Goal: Task Accomplishment & Management: Manage account settings

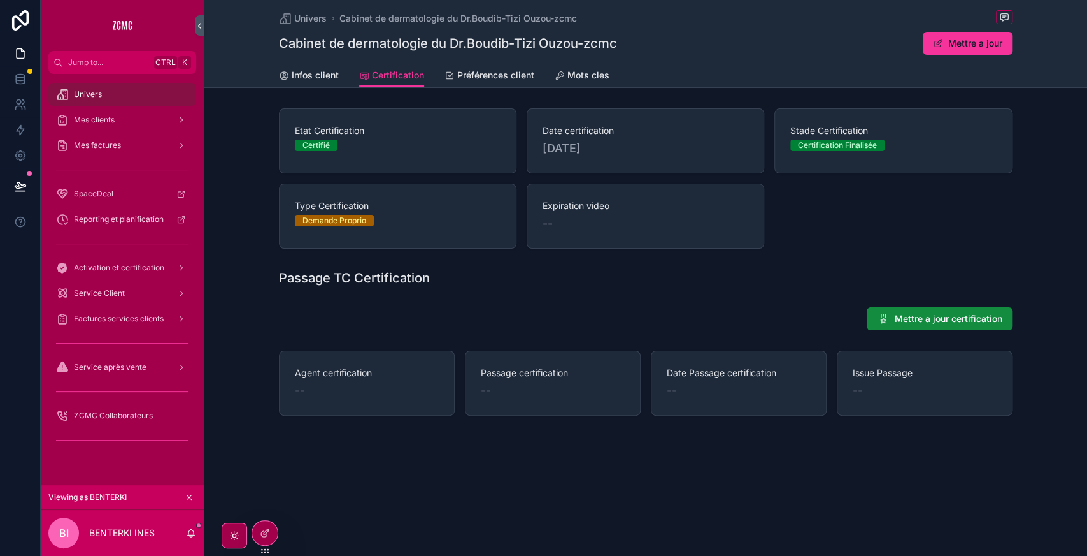
click at [598, 83] on link "Mots cles" at bounding box center [582, 76] width 55 height 25
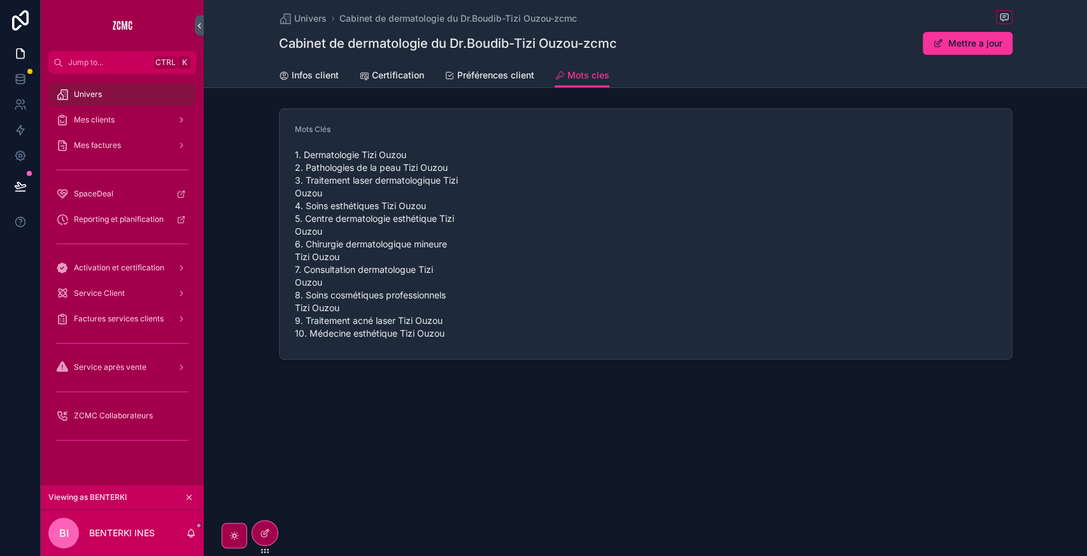
click at [269, 538] on div at bounding box center [264, 532] width 25 height 24
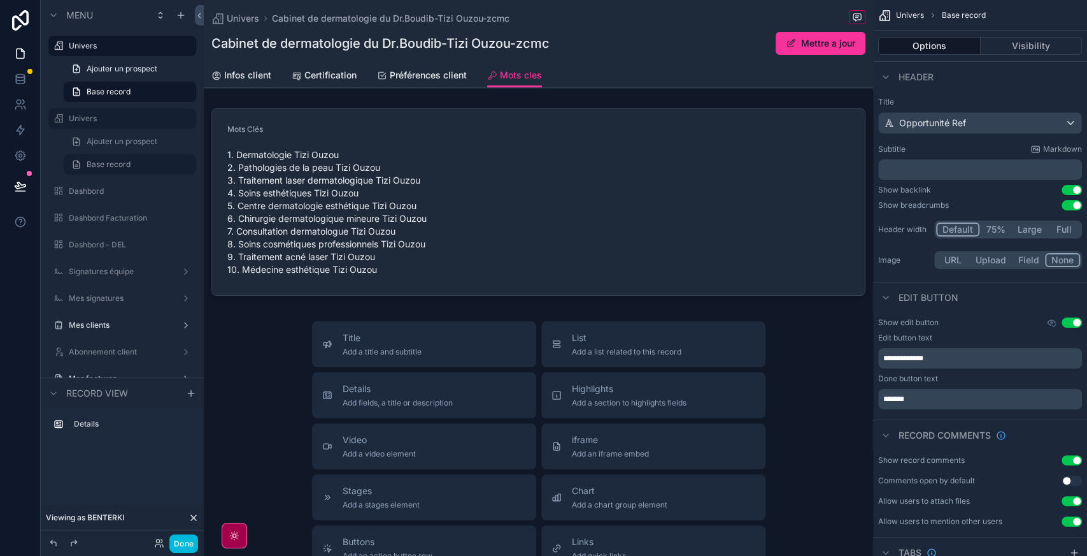
click at [525, 275] on div "scrollable content" at bounding box center [539, 201] width 670 height 197
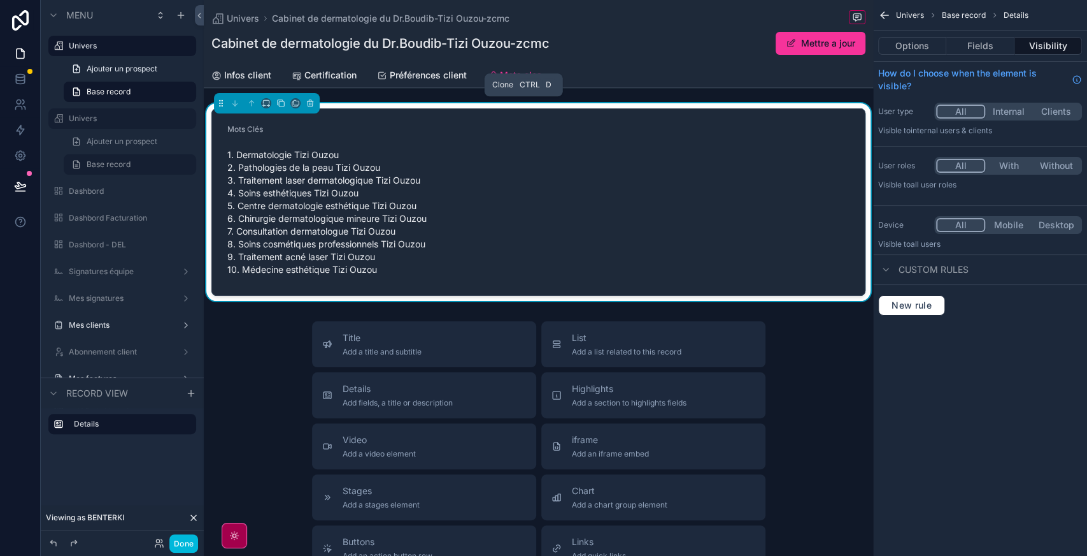
click at [282, 106] on icon "scrollable content" at bounding box center [281, 103] width 5 height 5
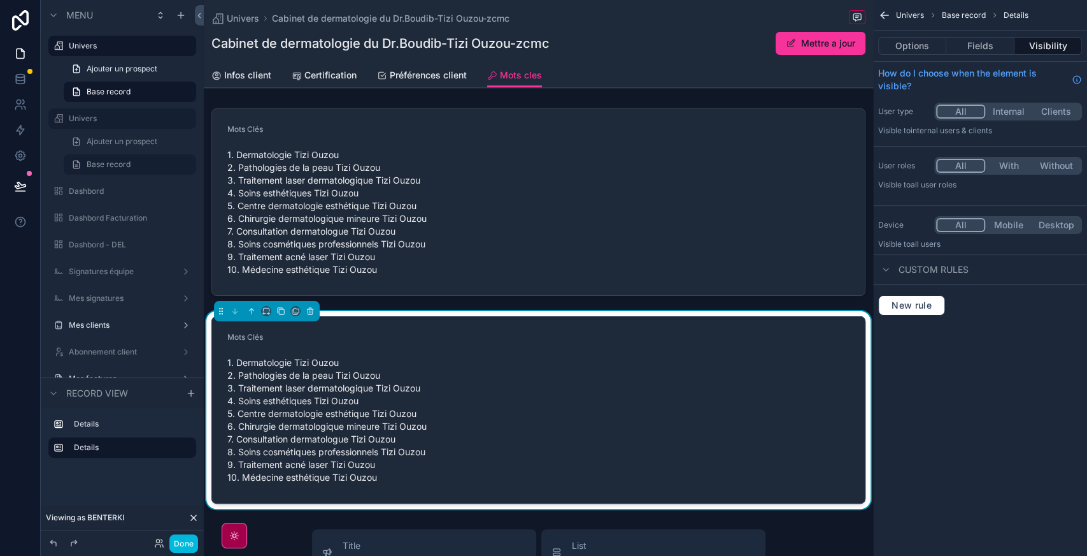
click at [582, 143] on div "scrollable content" at bounding box center [539, 201] width 670 height 197
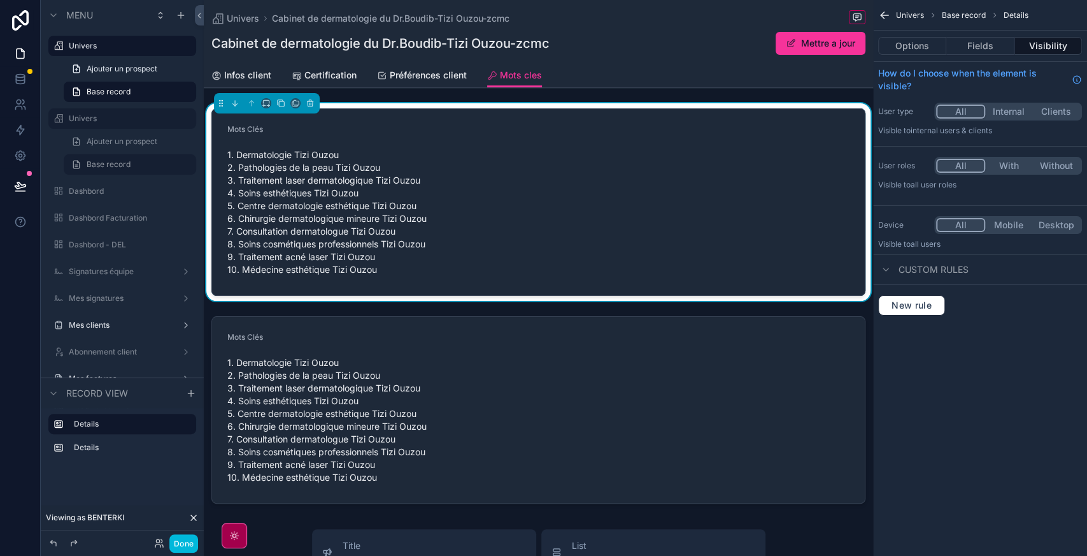
click at [996, 43] on button "Fields" at bounding box center [981, 46] width 68 height 18
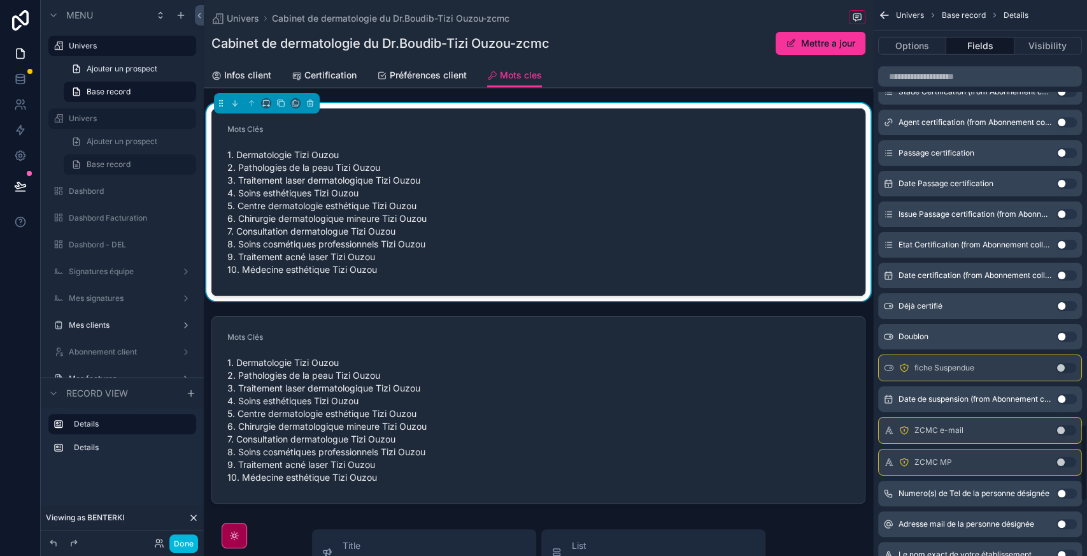
scroll to position [3445, 0]
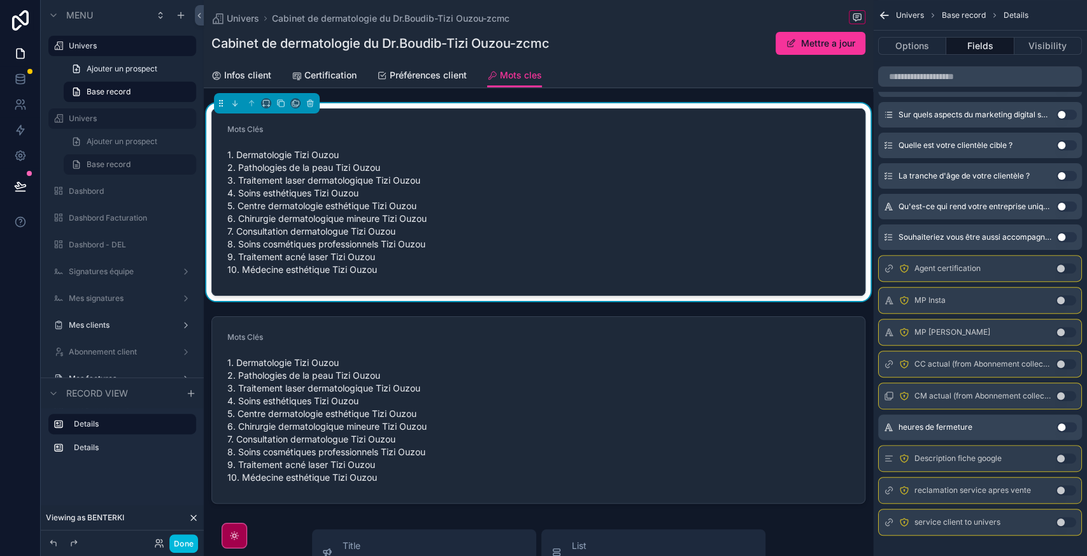
click at [1070, 453] on button "Use setting" at bounding box center [1066, 458] width 20 height 10
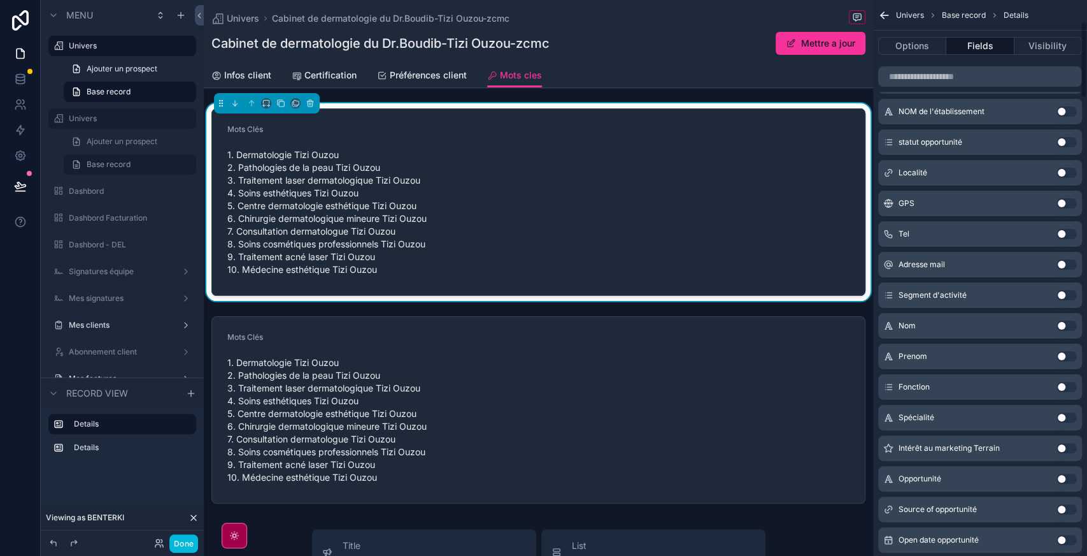
scroll to position [0, 0]
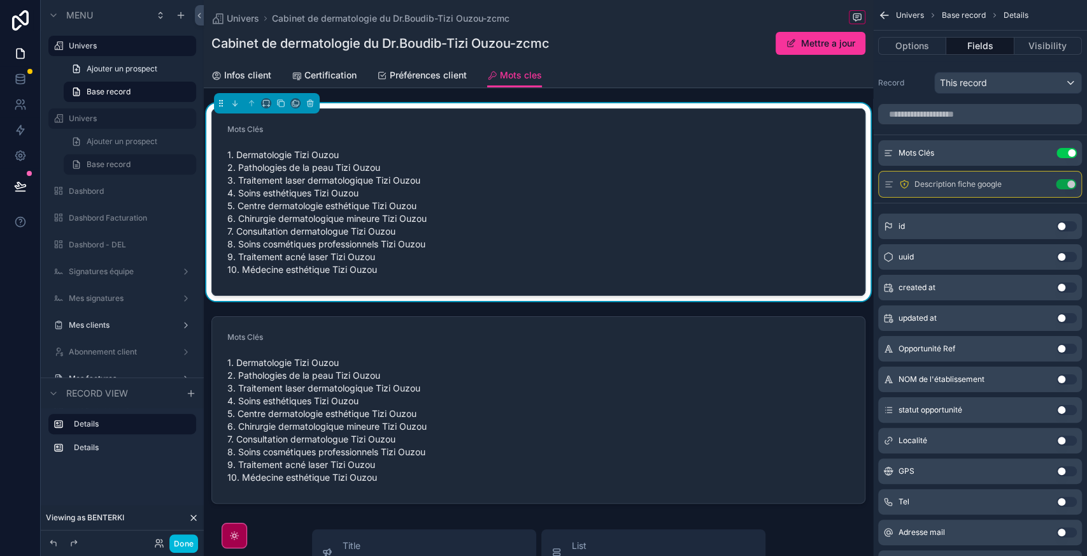
click at [1070, 155] on button "Use setting" at bounding box center [1067, 153] width 20 height 10
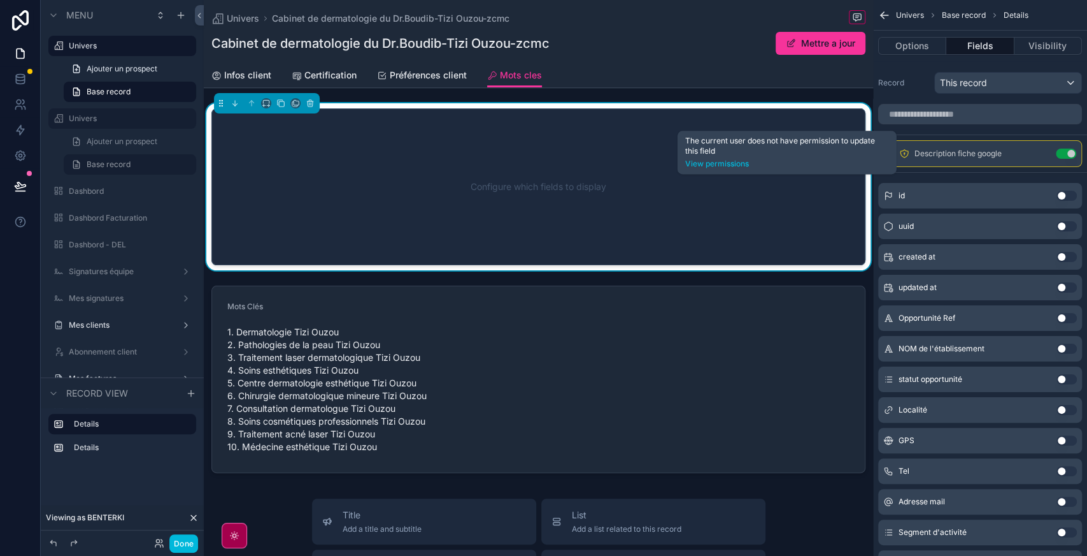
click at [729, 162] on link "View permissions" at bounding box center [787, 164] width 204 height 10
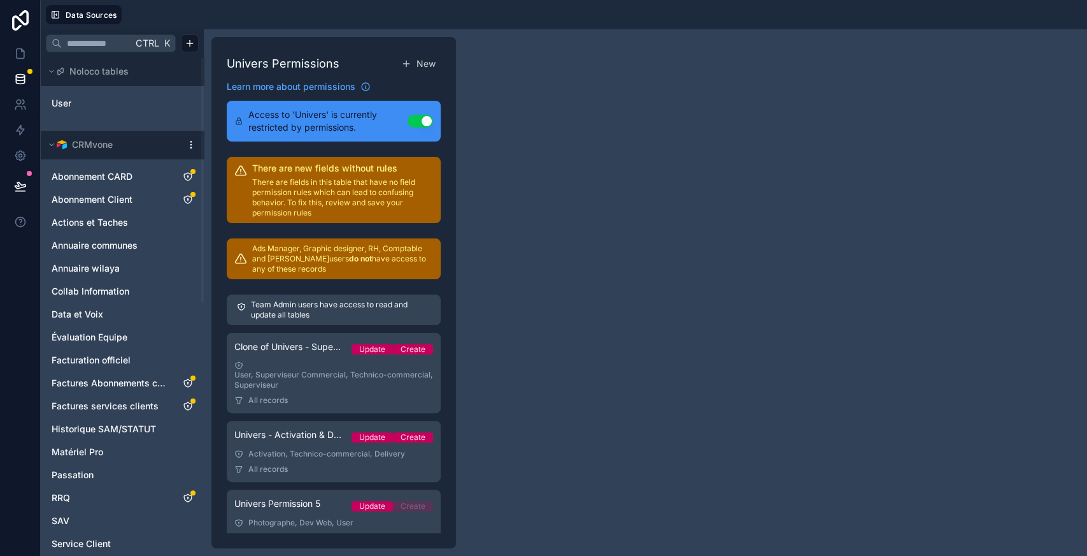
click at [312, 374] on div "User, Superviseur Commercial, Technico-commercial, Superviseur" at bounding box center [333, 375] width 199 height 29
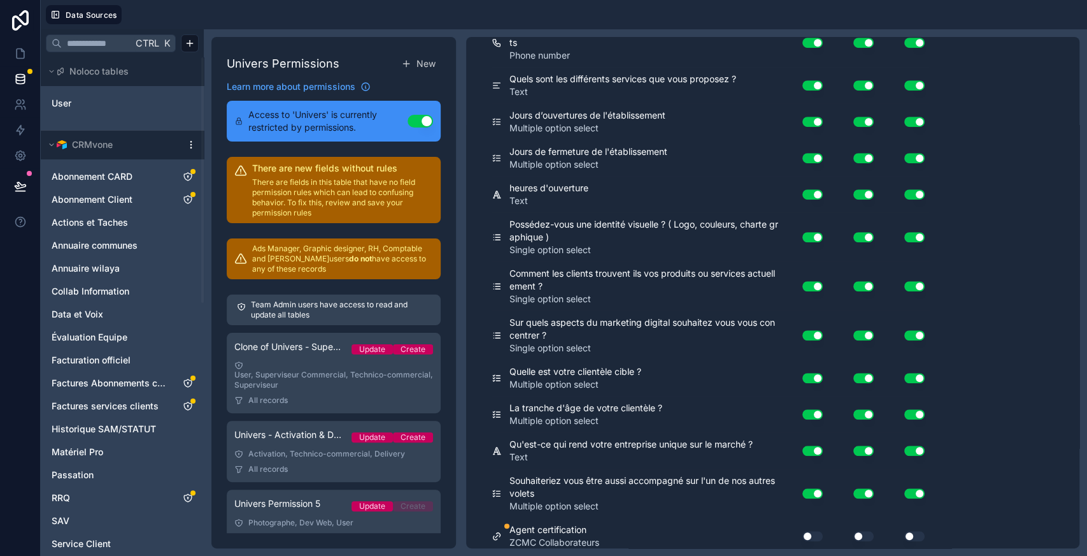
scroll to position [4101, 0]
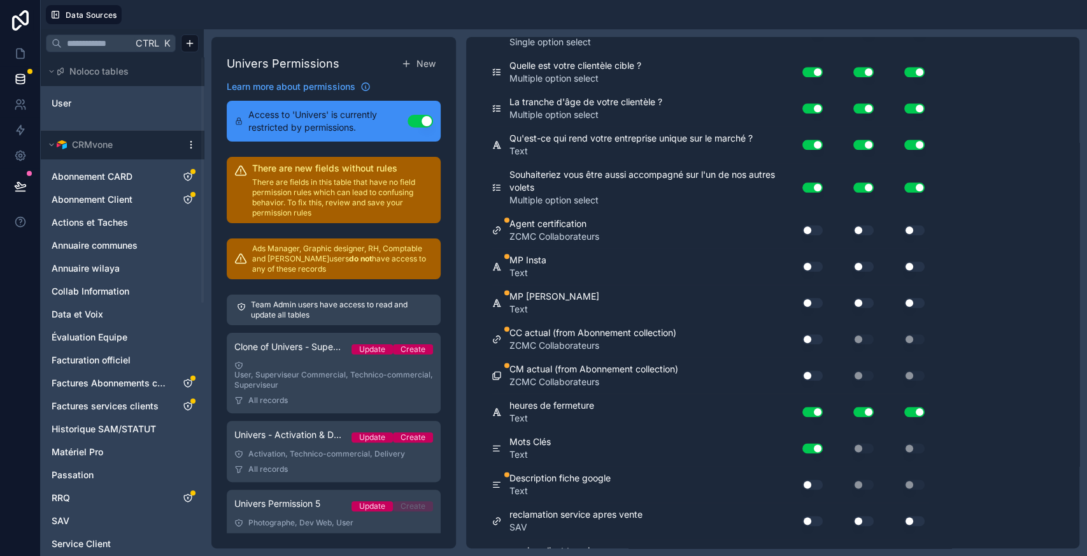
click at [813, 479] on button "Use setting" at bounding box center [813, 484] width 20 height 10
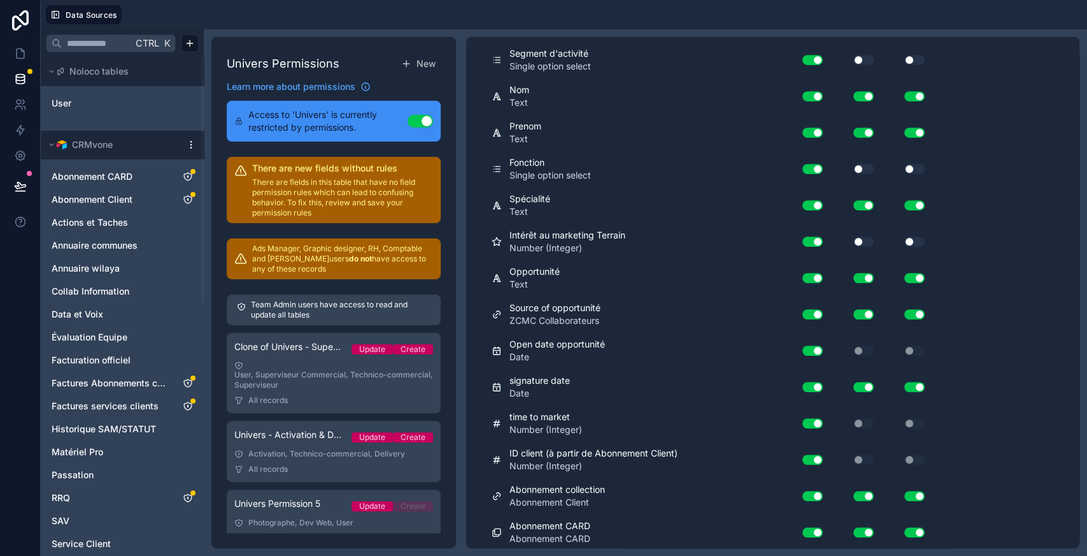
scroll to position [0, 0]
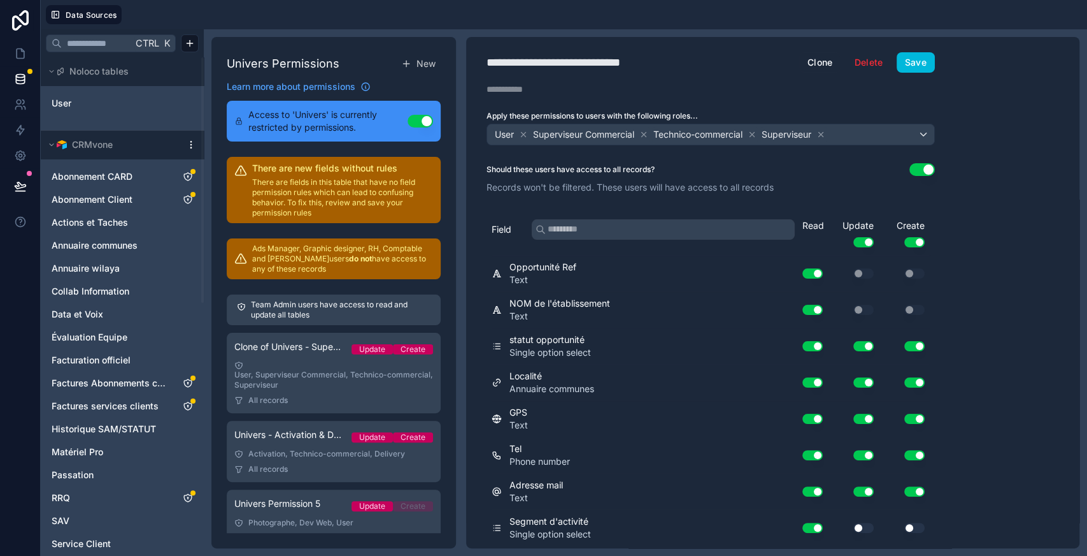
click at [913, 67] on button "Save" at bounding box center [916, 62] width 38 height 20
click at [18, 54] on icon at bounding box center [20, 53] width 13 height 13
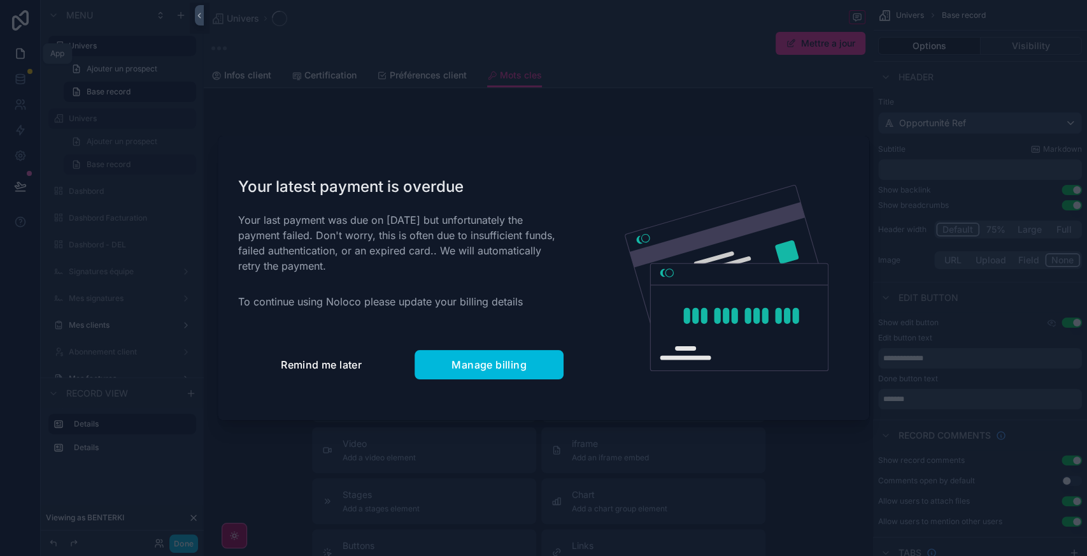
click at [341, 373] on button "Remind me later" at bounding box center [321, 364] width 166 height 29
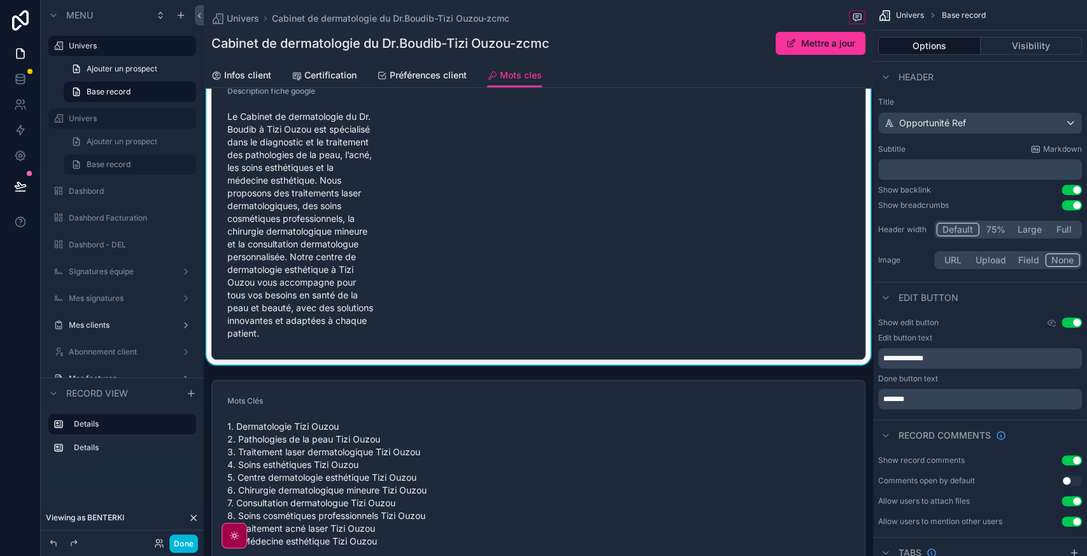
scroll to position [29, 0]
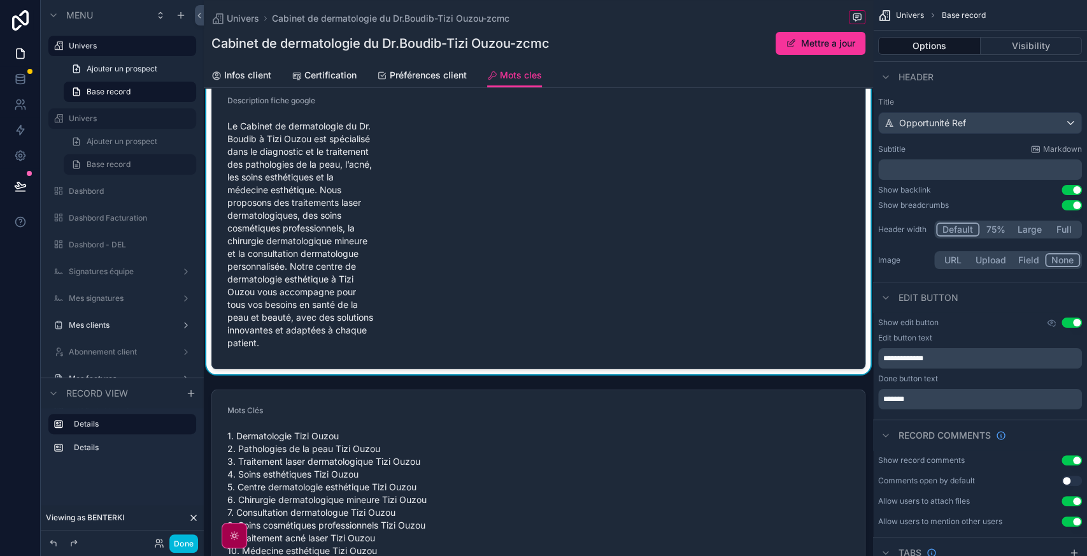
click at [552, 245] on form "Description fiche google Le Cabinet de dermatologie du Dr. Boudib à Tizi Ouzou …" at bounding box center [538, 224] width 653 height 288
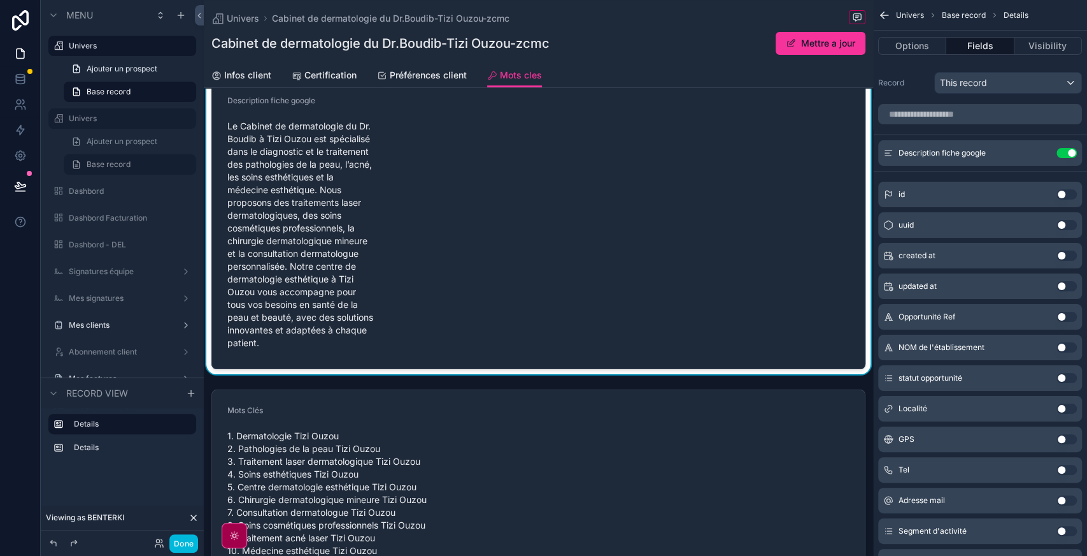
click at [0, 0] on icon "scrollable content" at bounding box center [0, 0] width 0 height 0
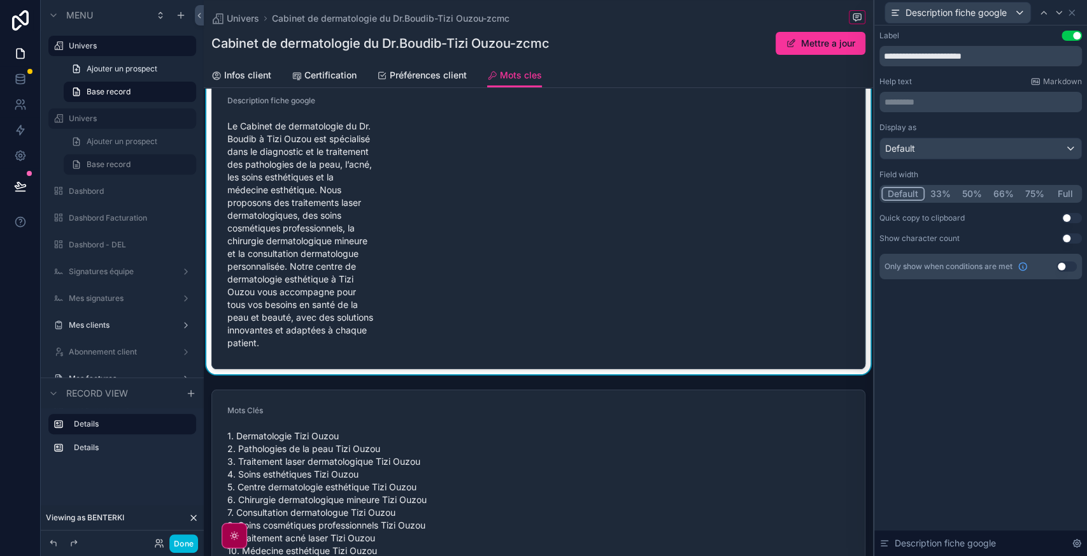
click at [1070, 198] on button "Full" at bounding box center [1065, 194] width 30 height 14
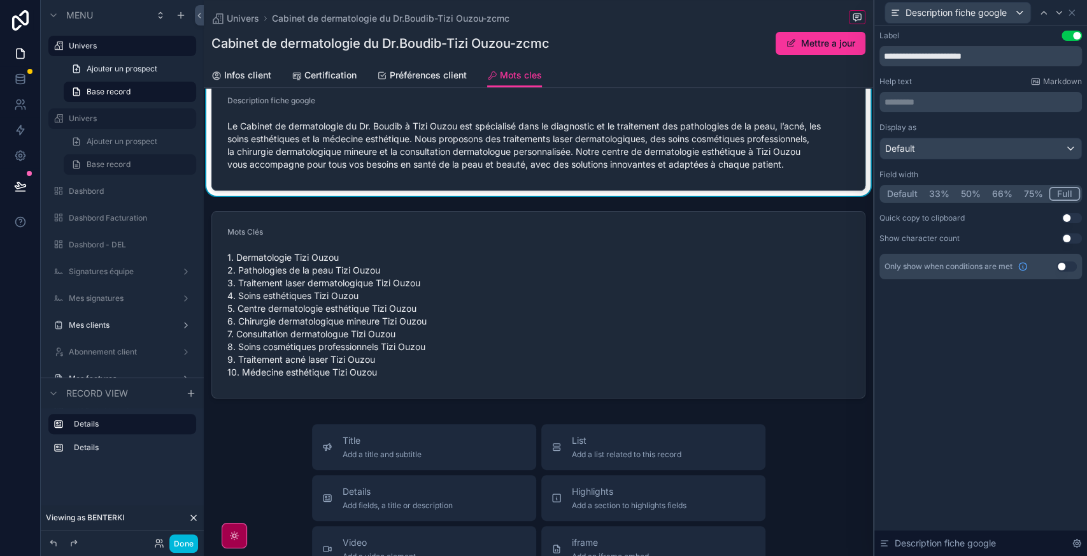
scroll to position [0, 0]
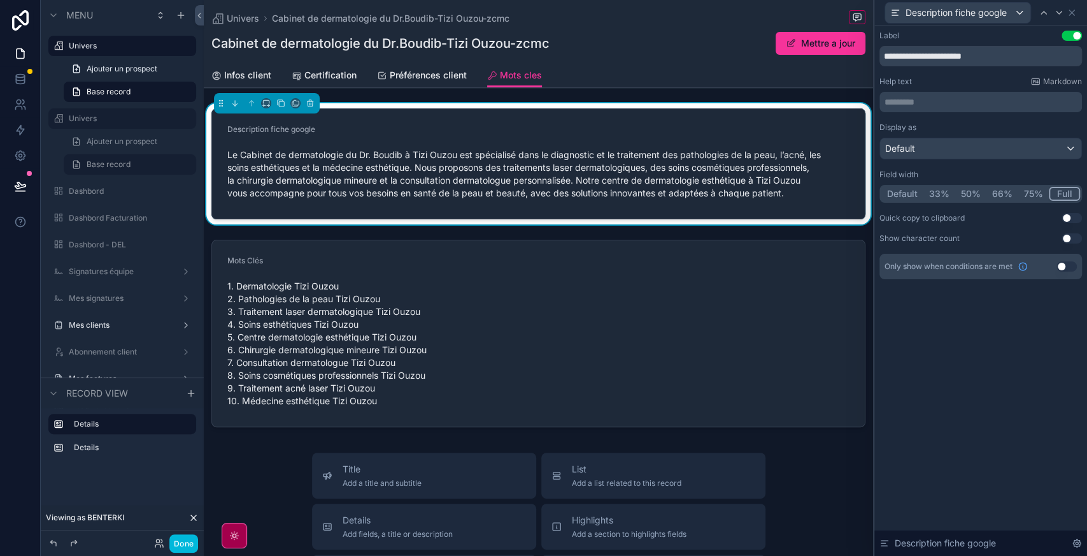
click at [437, 71] on span "Préférences client" at bounding box center [428, 75] width 77 height 13
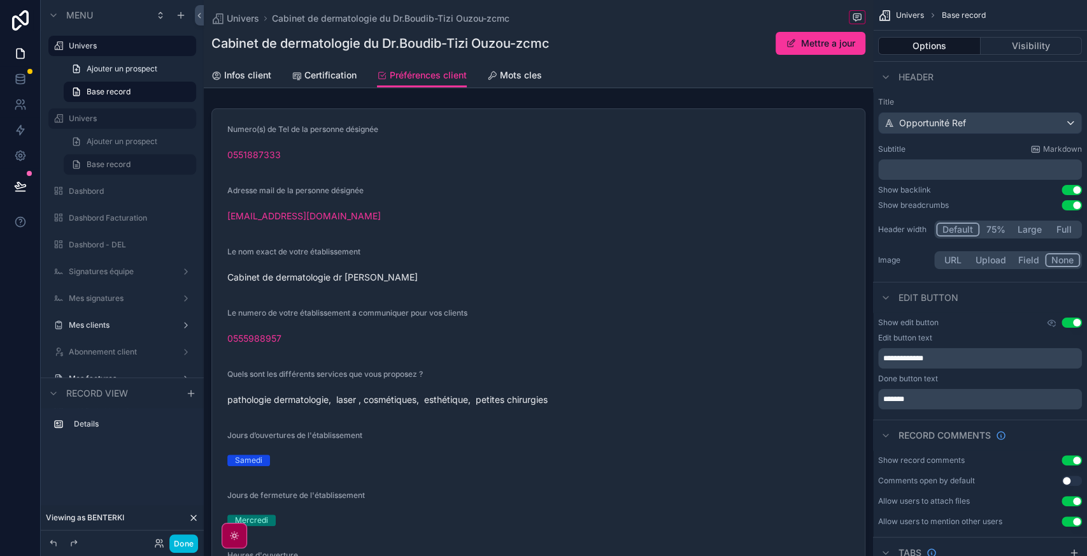
click at [513, 82] on span "Mots cles" at bounding box center [521, 75] width 42 height 13
